Goal: Task Accomplishment & Management: Manage account settings

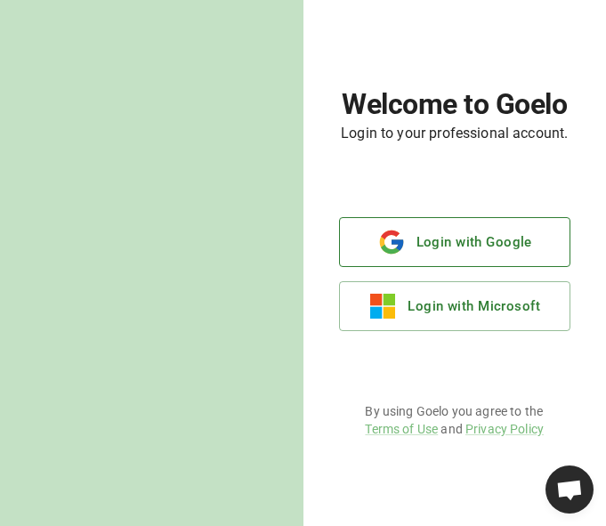
click at [438, 262] on button "Login with Google" at bounding box center [454, 242] width 231 height 50
